Goal: Information Seeking & Learning: Learn about a topic

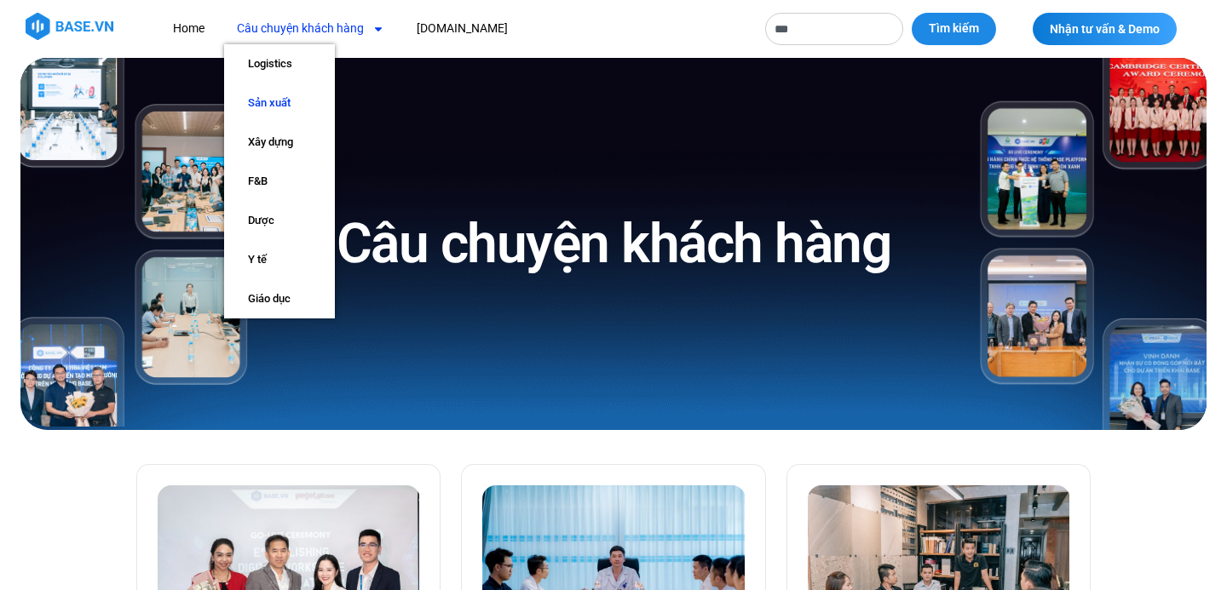
click at [296, 115] on link "Sản xuất" at bounding box center [279, 102] width 111 height 39
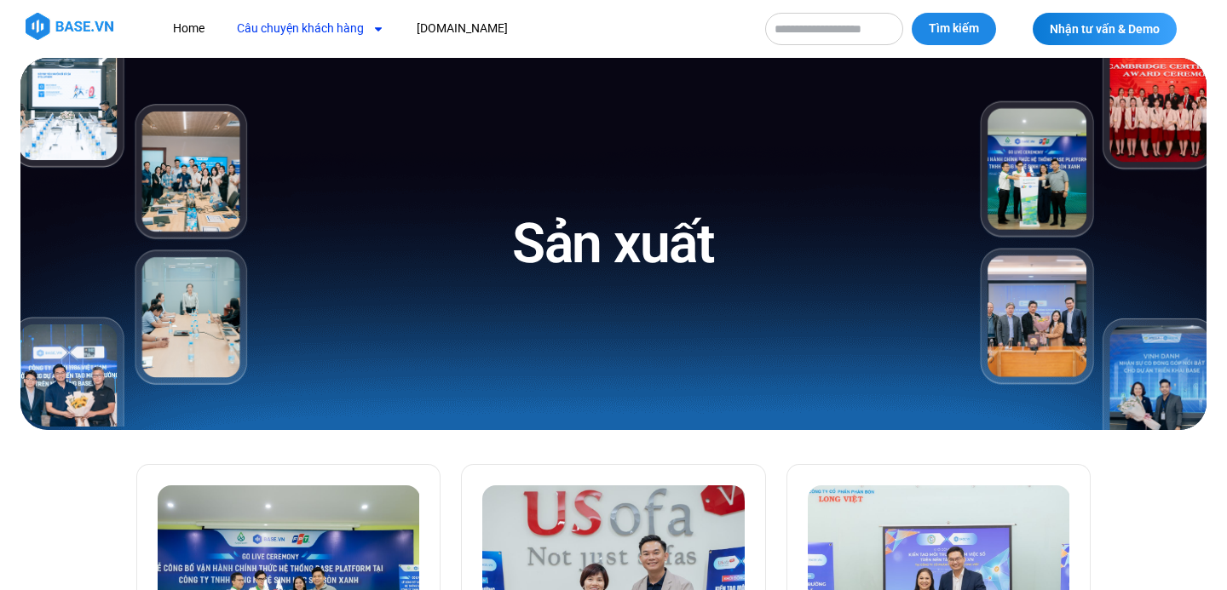
click at [371, 42] on span "Menu" at bounding box center [374, 28] width 20 height 29
click at [834, 31] on input "Tìm kiếm" at bounding box center [834, 29] width 138 height 32
type input "*"
type input "**********"
click at [911, 13] on button "Tìm kiếm" at bounding box center [953, 29] width 84 height 32
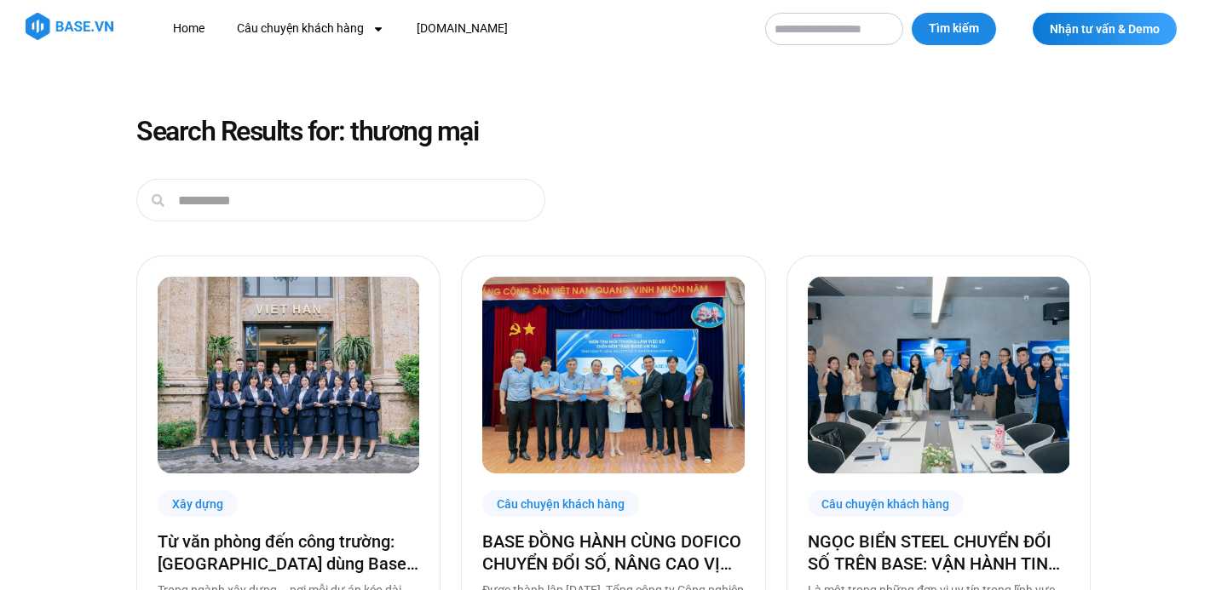
click at [841, 34] on input "Tìm kiếm" at bounding box center [834, 29] width 138 height 32
